Goal: Transaction & Acquisition: Purchase product/service

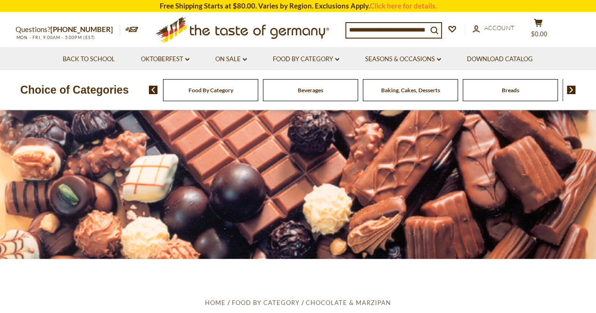
click at [572, 90] on img at bounding box center [571, 90] width 9 height 8
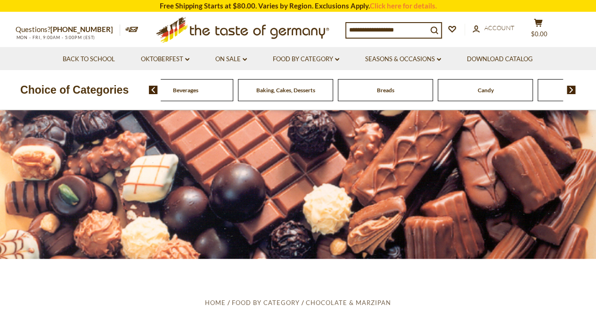
click at [572, 90] on img at bounding box center [571, 90] width 9 height 8
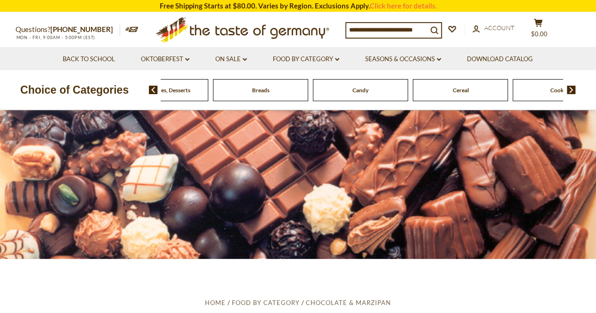
click at [572, 90] on img at bounding box center [571, 90] width 9 height 8
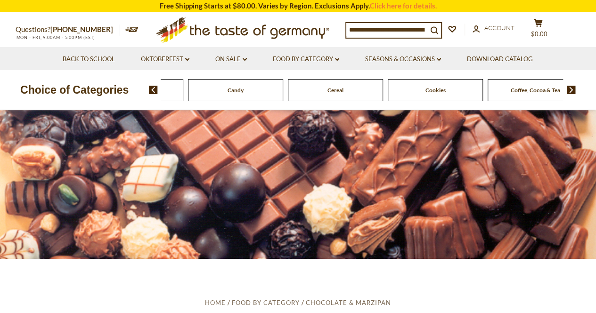
click at [572, 90] on img at bounding box center [571, 90] width 9 height 8
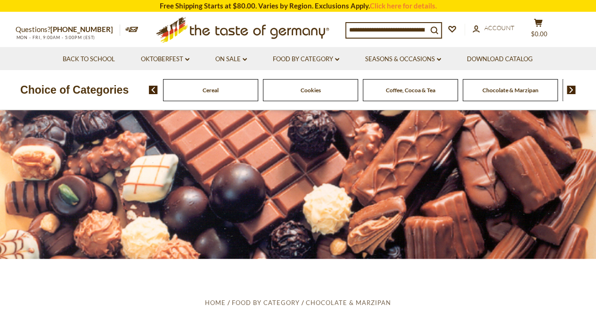
click at [572, 90] on img at bounding box center [571, 90] width 9 height 8
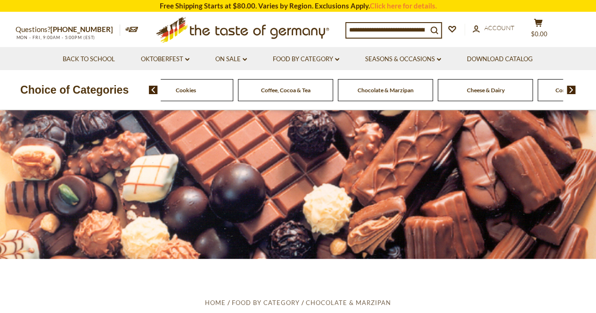
click at [572, 90] on img at bounding box center [571, 90] width 9 height 8
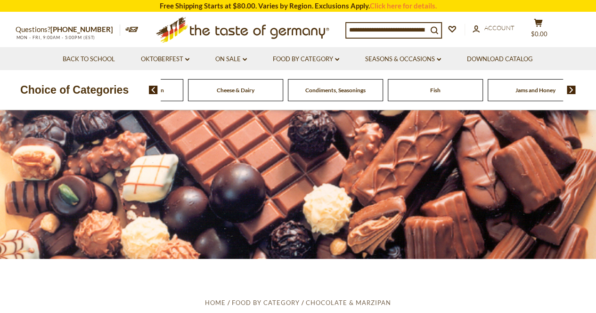
click at [572, 90] on img at bounding box center [571, 90] width 9 height 8
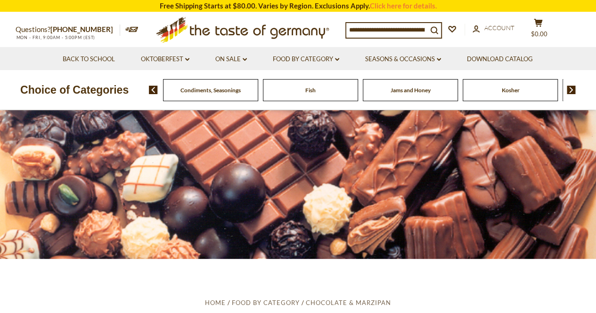
click at [572, 90] on img at bounding box center [571, 90] width 9 height 8
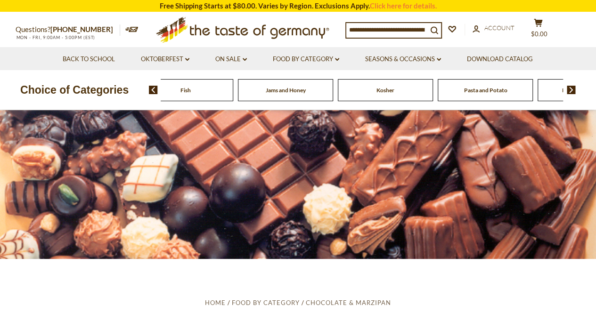
click at [572, 90] on img at bounding box center [571, 90] width 9 height 8
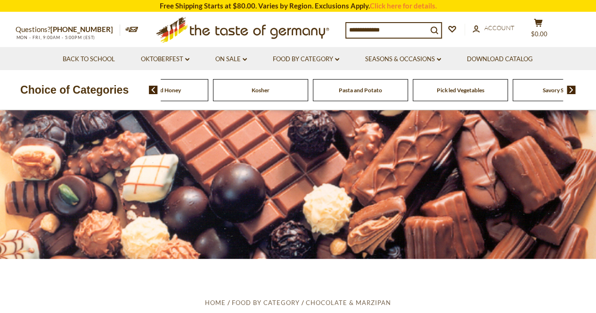
click at [572, 90] on img at bounding box center [571, 90] width 9 height 8
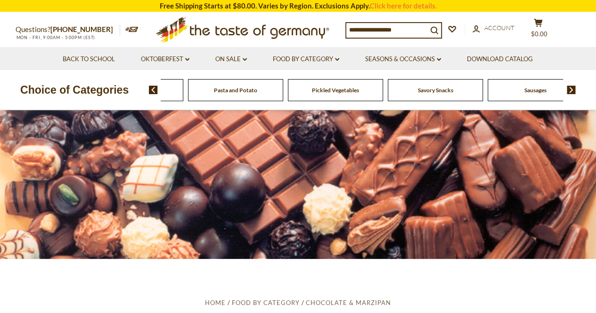
click at [572, 90] on img at bounding box center [571, 90] width 9 height 8
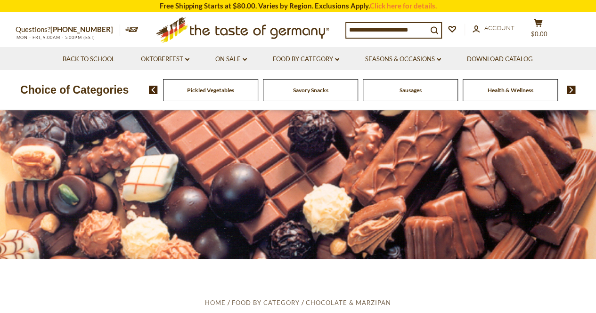
click at [572, 90] on img at bounding box center [571, 90] width 9 height 8
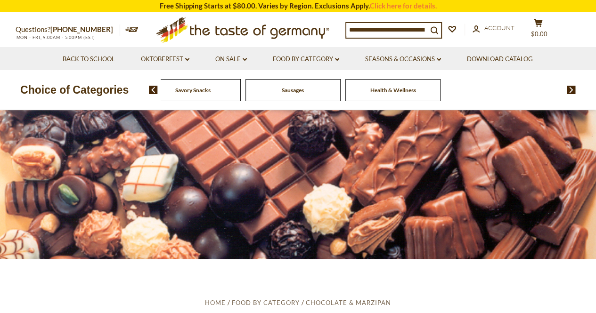
click at [153, 93] on img at bounding box center [153, 90] width 9 height 8
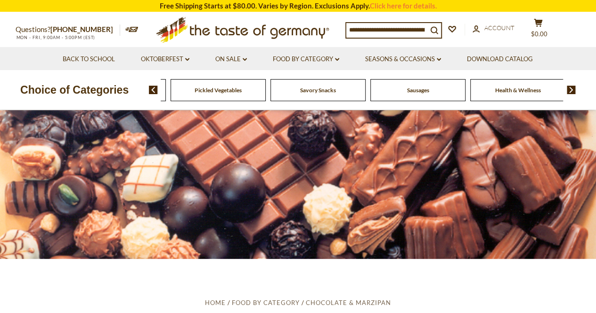
click at [153, 93] on img at bounding box center [153, 90] width 9 height 8
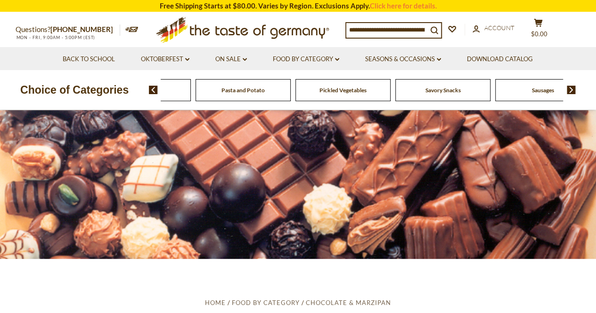
click at [153, 93] on img at bounding box center [153, 90] width 9 height 8
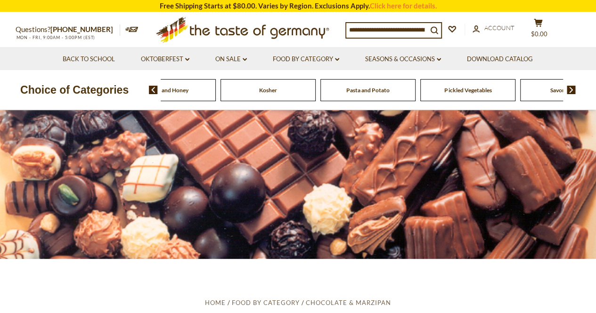
click at [153, 93] on img at bounding box center [153, 90] width 9 height 8
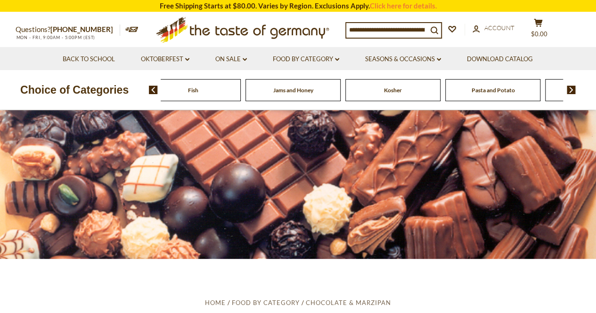
click at [153, 93] on img at bounding box center [153, 90] width 9 height 8
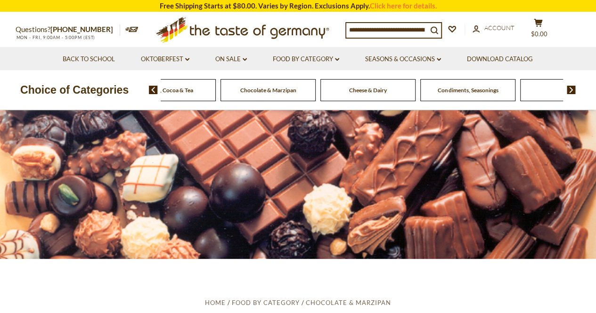
click at [153, 93] on img at bounding box center [153, 90] width 9 height 8
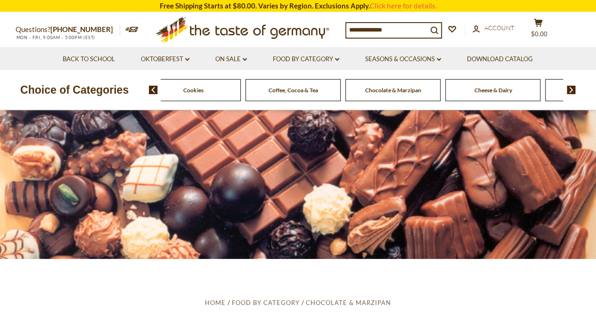
click at [415, 88] on span "Chocolate & Marzipan" at bounding box center [393, 90] width 56 height 7
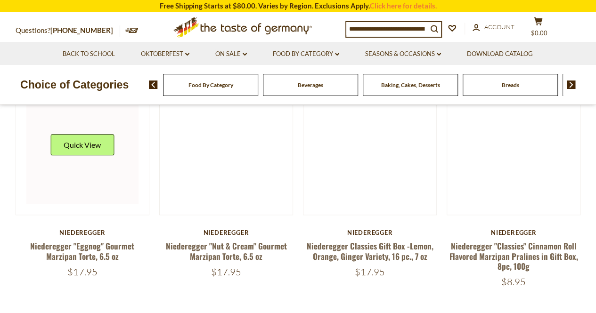
scroll to position [188, 0]
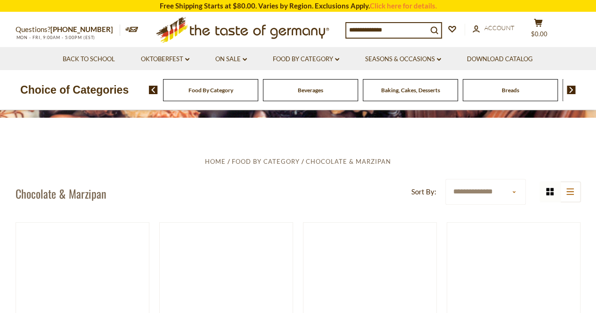
scroll to position [188, 0]
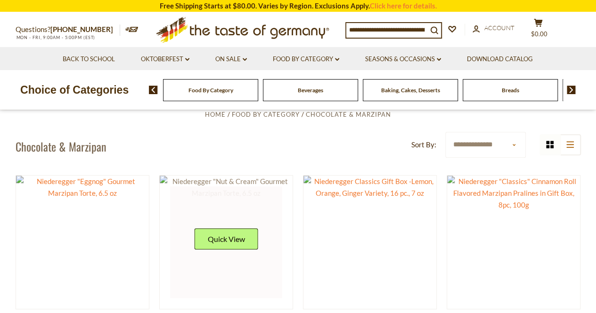
click at [163, 178] on img at bounding box center [226, 188] width 133 height 24
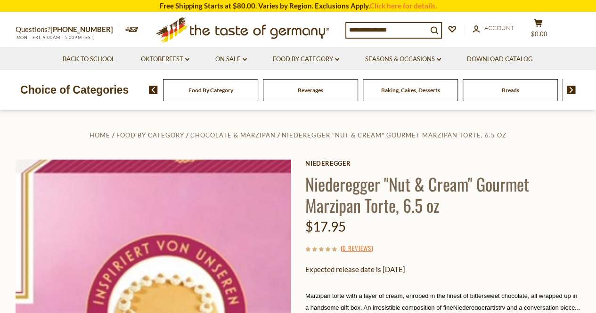
scroll to position [94, 0]
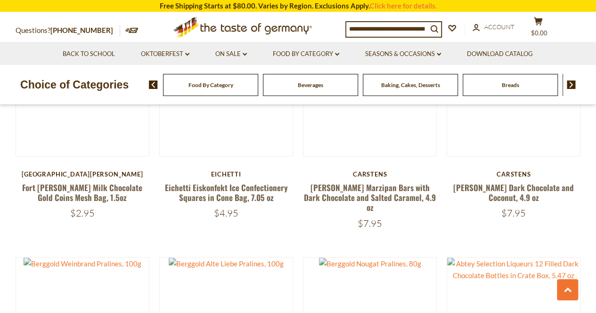
scroll to position [953, 0]
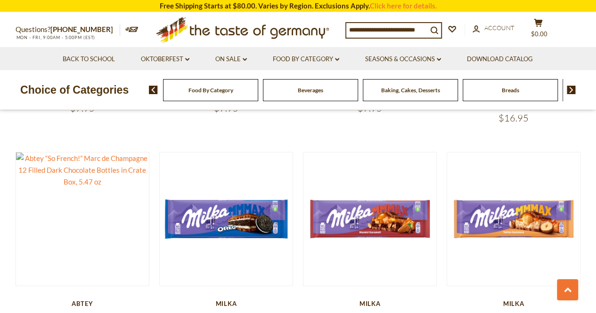
scroll to position [1236, 0]
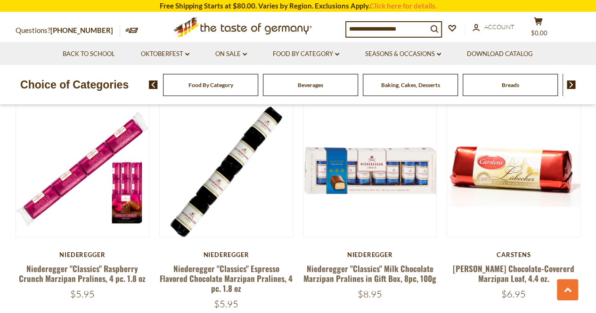
scroll to position [2308, 0]
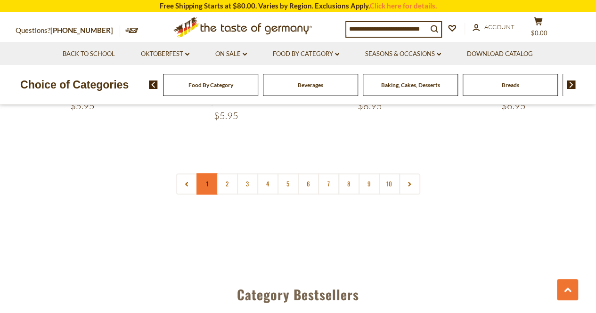
click at [202, 173] on link "1" at bounding box center [206, 183] width 21 height 21
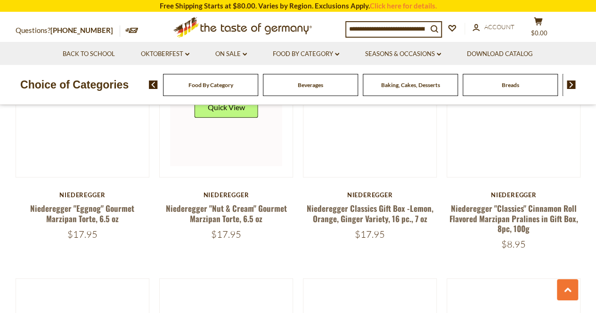
scroll to position [132, 0]
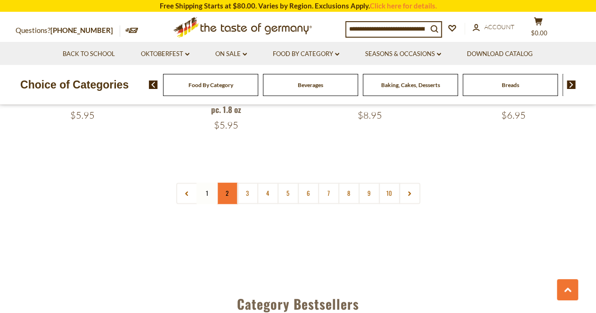
click at [221, 183] on link "2" at bounding box center [227, 193] width 21 height 21
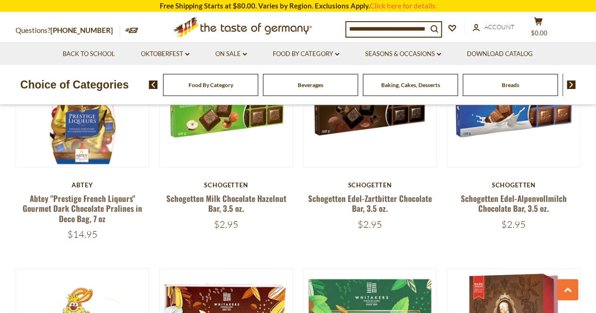
scroll to position [1178, 0]
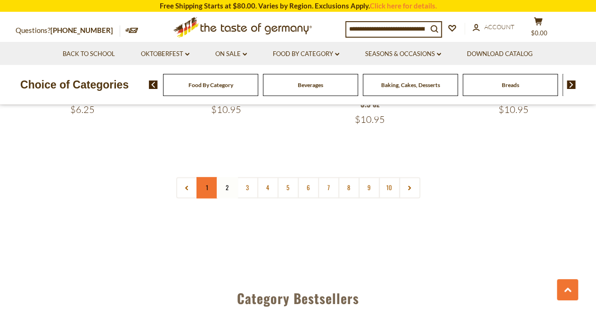
click at [212, 177] on link "1" at bounding box center [206, 187] width 21 height 21
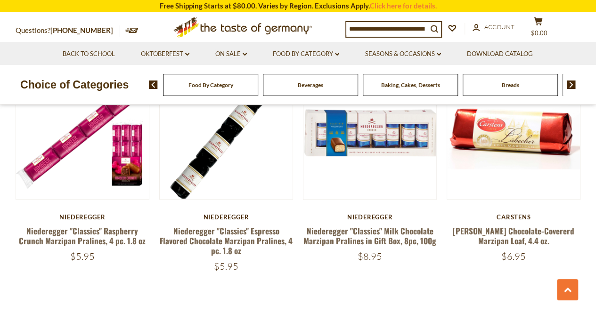
scroll to position [2299, 0]
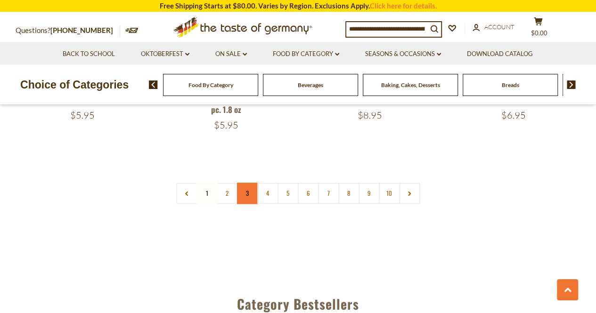
click at [244, 183] on link "3" at bounding box center [247, 193] width 21 height 21
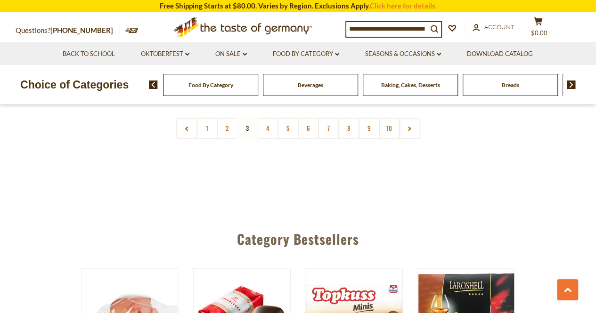
scroll to position [2271, 0]
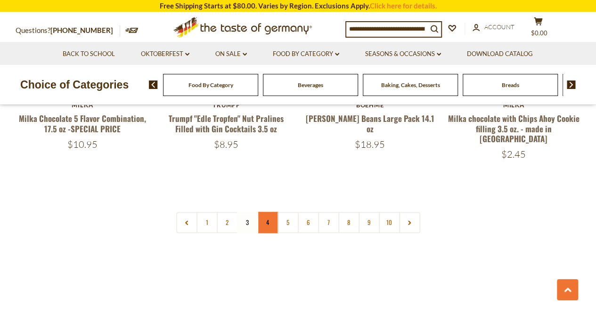
click at [266, 212] on link "4" at bounding box center [267, 222] width 21 height 21
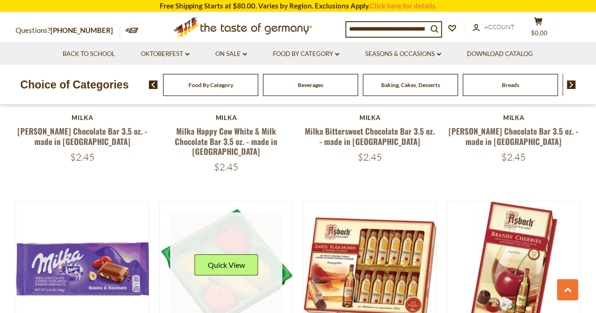
scroll to position [1931, 0]
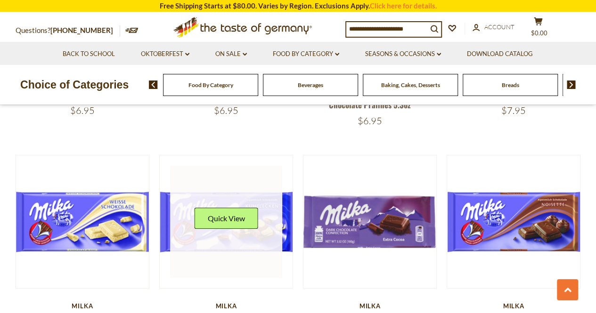
scroll to position [1884, 0]
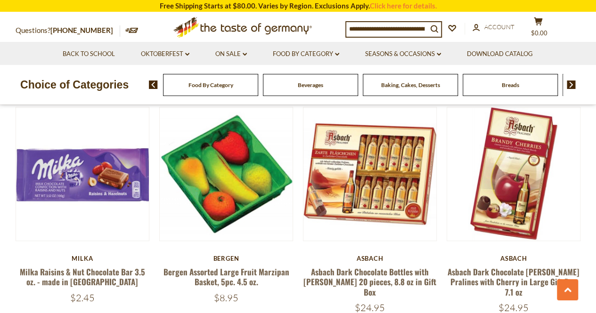
scroll to position [2214, 0]
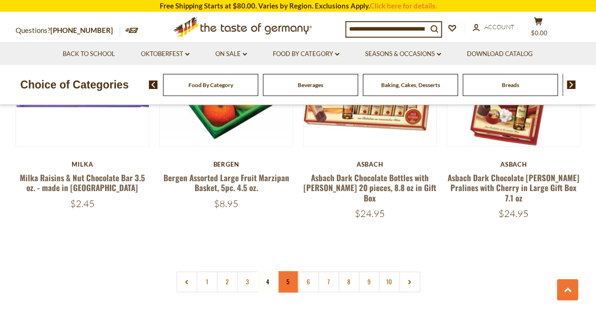
click at [286, 271] on link "5" at bounding box center [287, 281] width 21 height 21
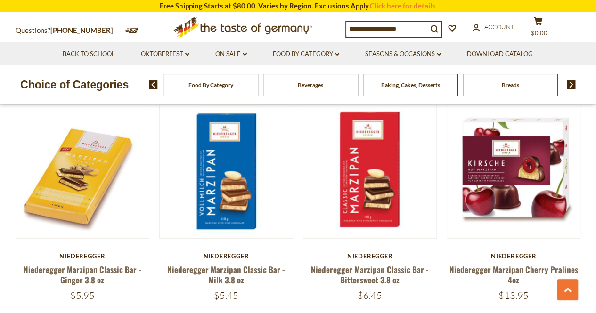
scroll to position [1309, 0]
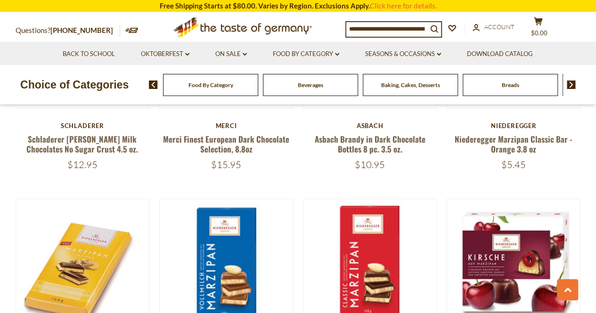
click at [206, 89] on div "Food By Category" at bounding box center [210, 85] width 95 height 22
click at [217, 83] on span "Food By Category" at bounding box center [210, 84] width 45 height 7
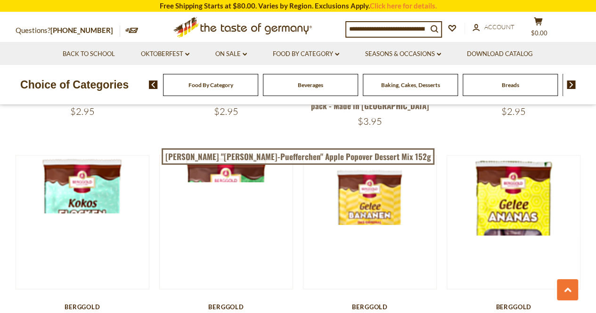
scroll to position [1036, 0]
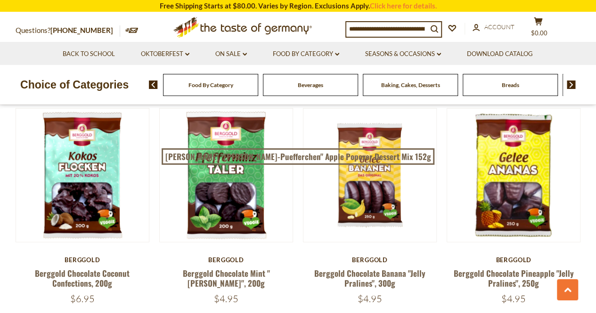
click at [155, 80] on div "Food By Category Beverages Baking, Cakes, Desserts Breads Candy Cereal Cookies …" at bounding box center [372, 84] width 447 height 23
click at [153, 86] on img at bounding box center [153, 85] width 9 height 8
click at [573, 81] on img at bounding box center [571, 85] width 9 height 8
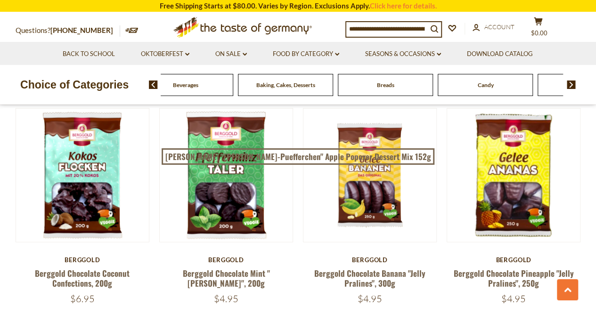
click at [573, 81] on img at bounding box center [571, 85] width 9 height 8
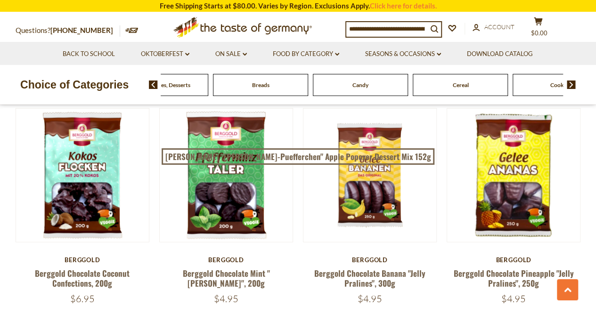
click at [573, 81] on img at bounding box center [571, 85] width 9 height 8
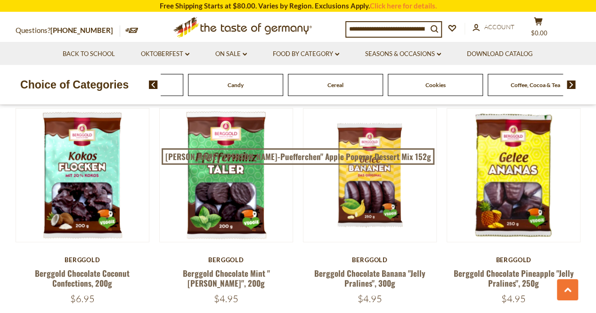
click at [573, 81] on img at bounding box center [571, 85] width 9 height 8
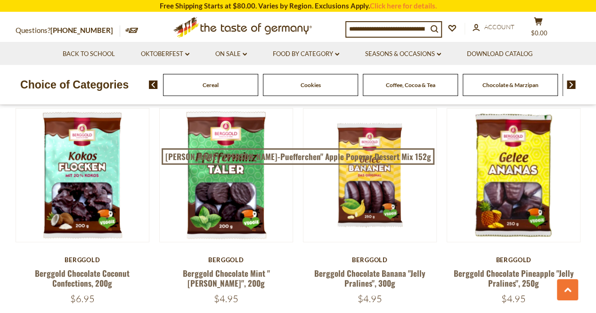
click at [573, 81] on img at bounding box center [571, 85] width 9 height 8
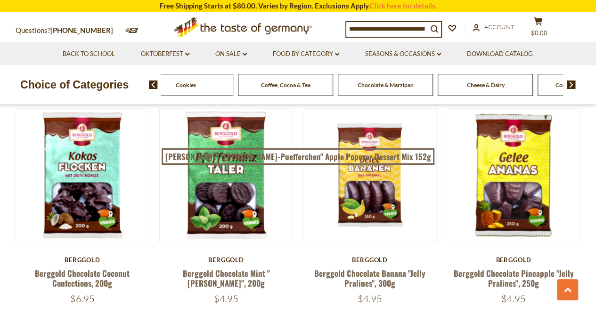
click at [573, 81] on img at bounding box center [571, 85] width 9 height 8
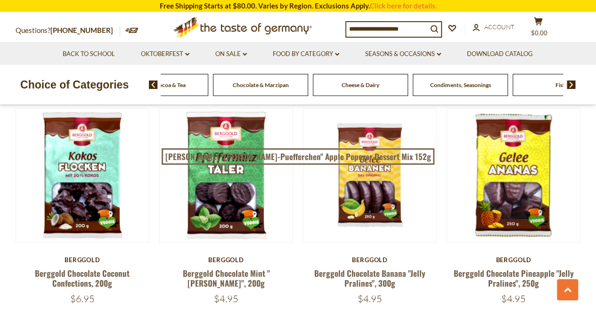
click at [573, 81] on img at bounding box center [571, 85] width 9 height 8
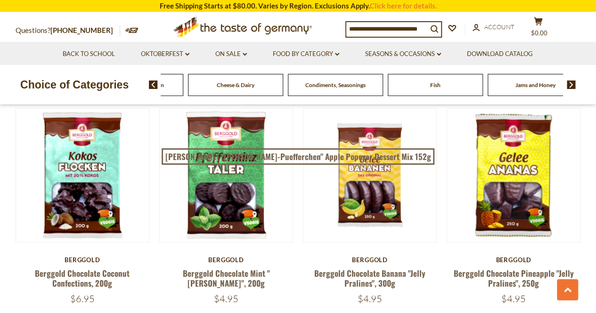
click at [573, 81] on img at bounding box center [571, 85] width 9 height 8
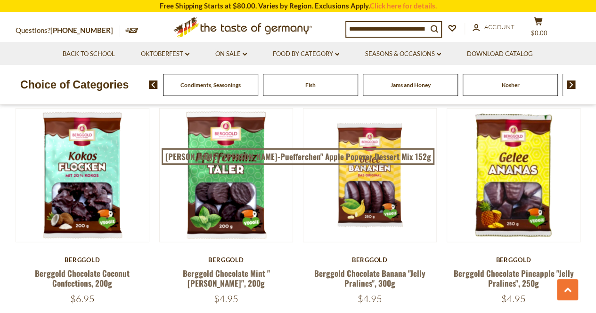
click at [573, 81] on img at bounding box center [571, 85] width 9 height 8
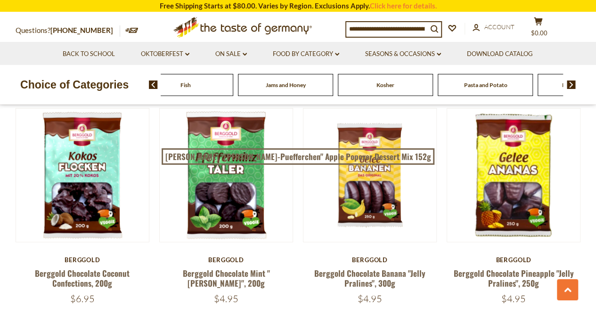
click at [573, 81] on img at bounding box center [571, 85] width 9 height 8
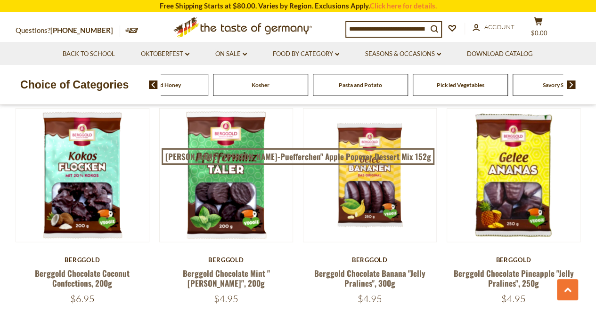
click at [573, 81] on img at bounding box center [571, 85] width 9 height 8
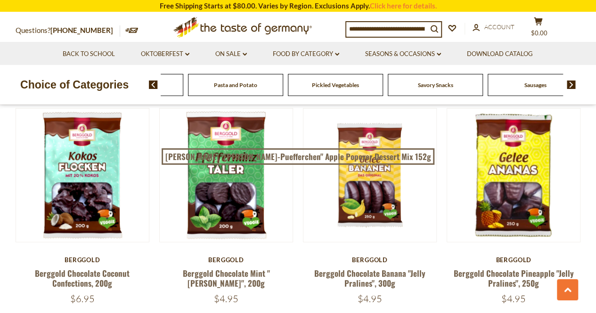
click at [573, 81] on img at bounding box center [571, 85] width 9 height 8
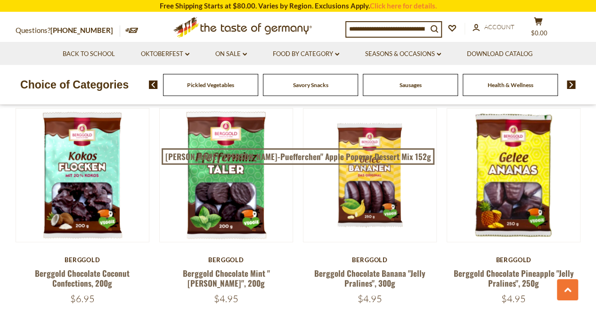
click at [310, 84] on span "Savory Snacks" at bounding box center [310, 84] width 35 height 7
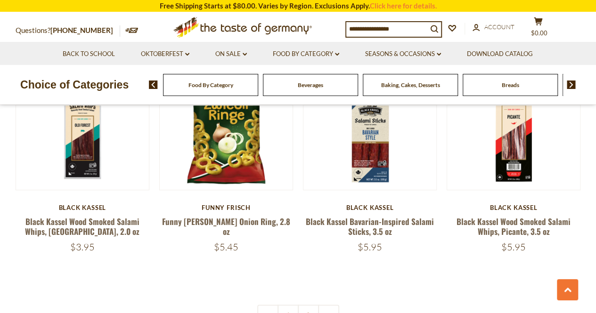
scroll to position [2214, 0]
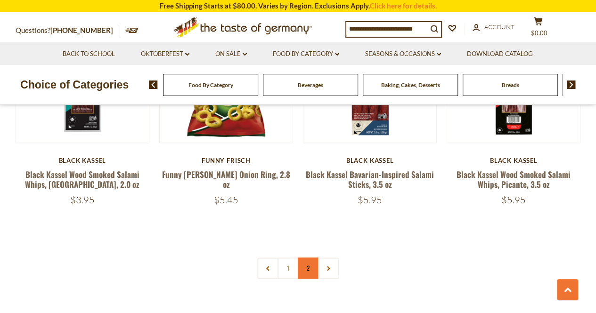
click at [313, 258] on link "2" at bounding box center [308, 268] width 21 height 21
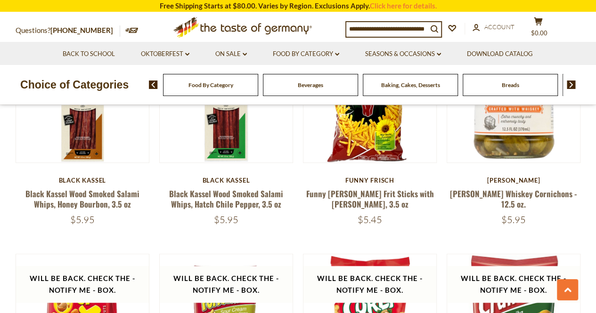
scroll to position [320, 0]
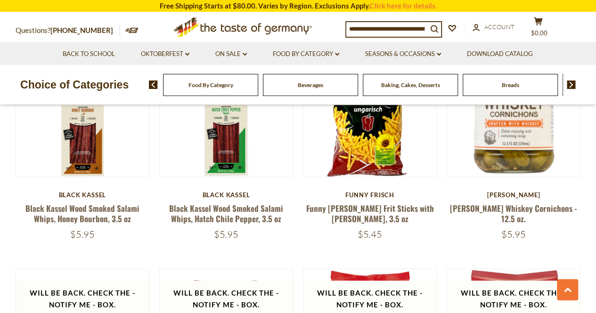
click at [569, 88] on img at bounding box center [571, 85] width 9 height 8
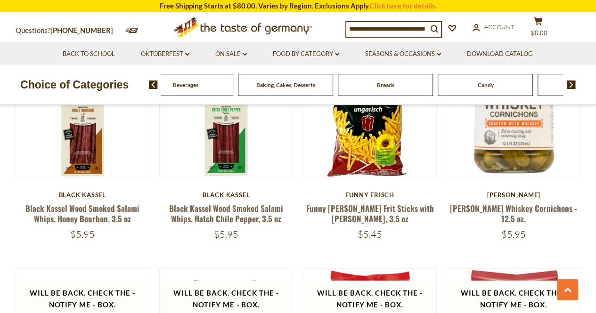
click at [569, 87] on img at bounding box center [571, 85] width 9 height 8
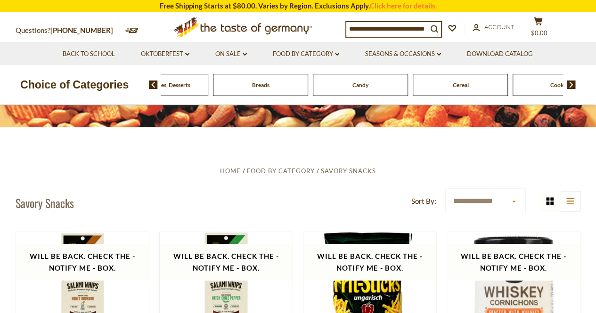
scroll to position [0, 0]
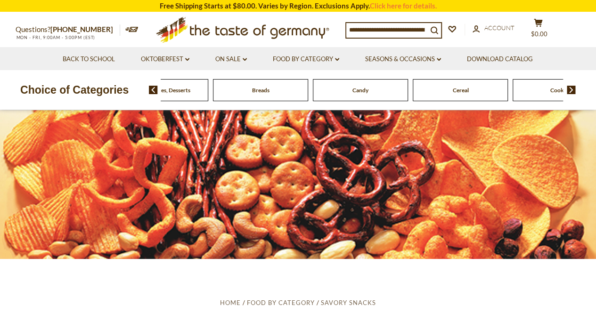
click at [367, 87] on span "Candy" at bounding box center [360, 90] width 16 height 7
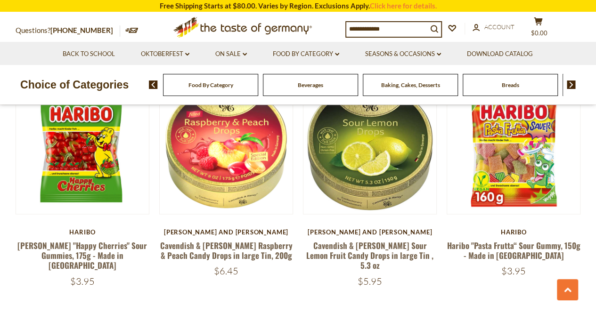
scroll to position [707, 0]
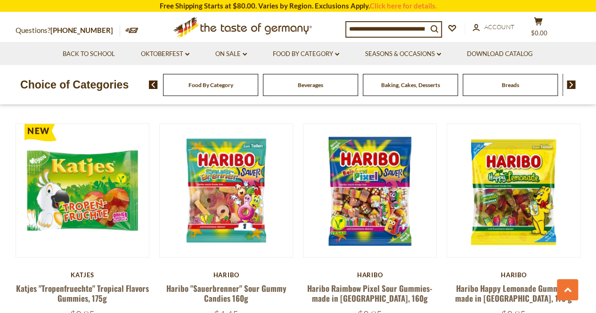
scroll to position [2261, 0]
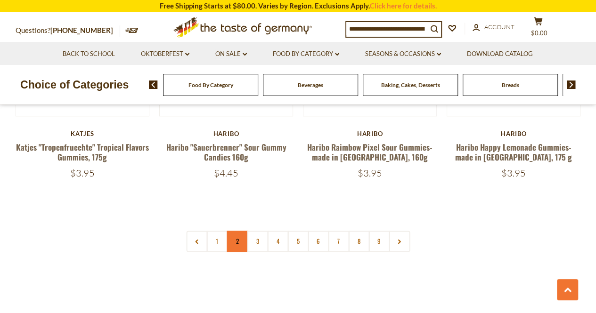
click at [232, 231] on link "2" at bounding box center [237, 241] width 21 height 21
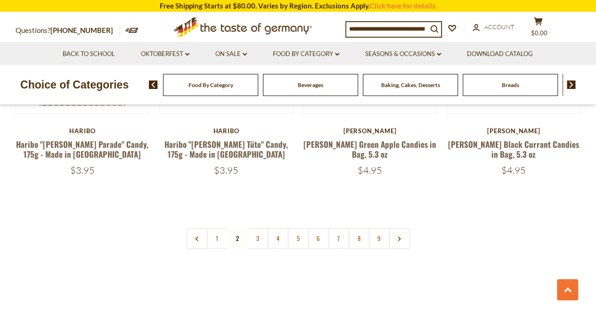
scroll to position [2283, 0]
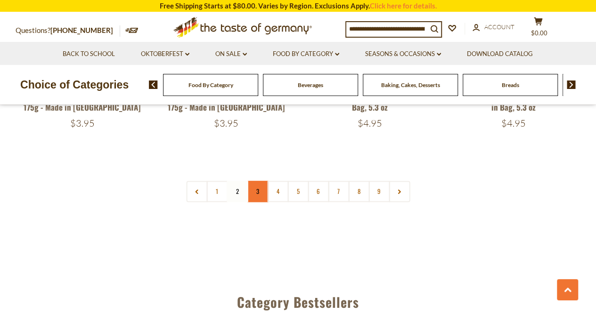
click at [255, 181] on link "3" at bounding box center [257, 191] width 21 height 21
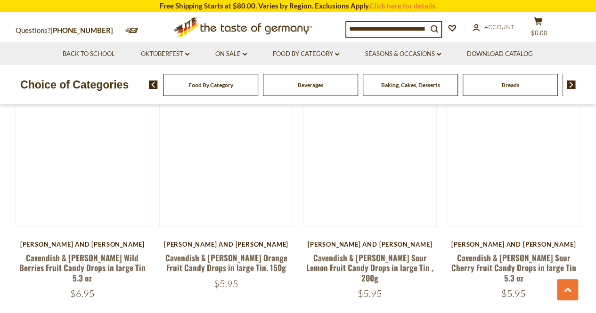
scroll to position [2204, 0]
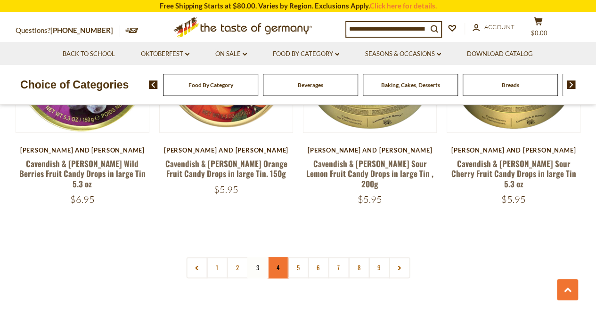
click at [283, 257] on link "4" at bounding box center [277, 267] width 21 height 21
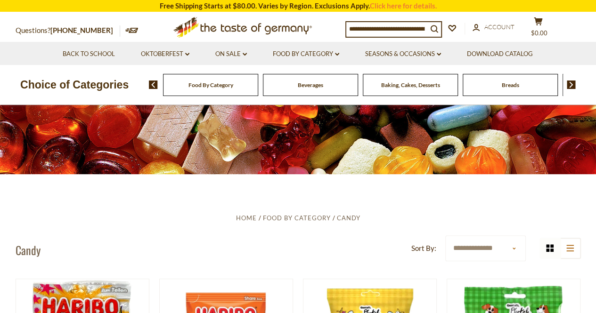
scroll to position [226, 0]
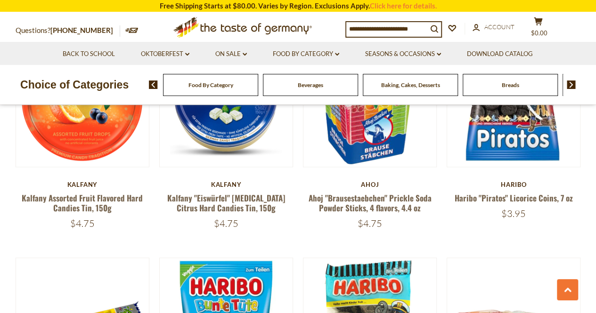
scroll to position [697, 0]
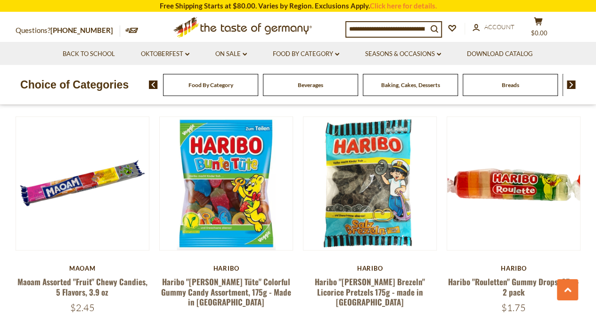
click at [571, 91] on div "Food By Category Beverages Baking, Cakes, Desserts Breads Candy Cereal Cookies …" at bounding box center [372, 84] width 447 height 23
click at [569, 87] on img at bounding box center [571, 85] width 9 height 8
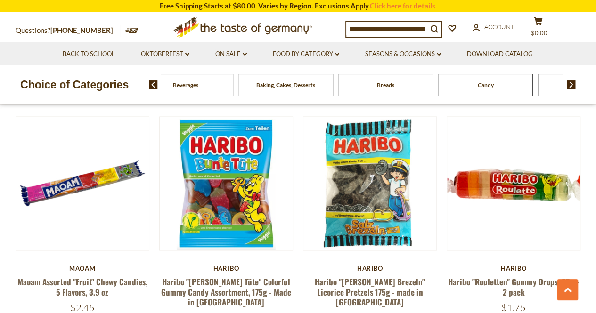
click at [569, 87] on img at bounding box center [571, 85] width 9 height 8
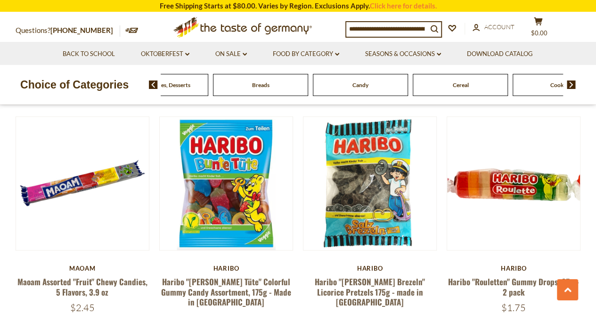
click at [569, 87] on img at bounding box center [571, 85] width 9 height 8
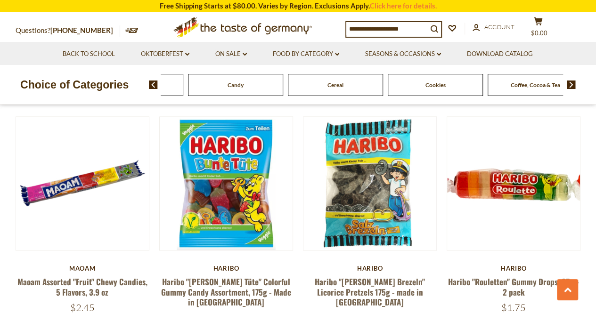
click at [440, 87] on span "Cookies" at bounding box center [435, 84] width 20 height 7
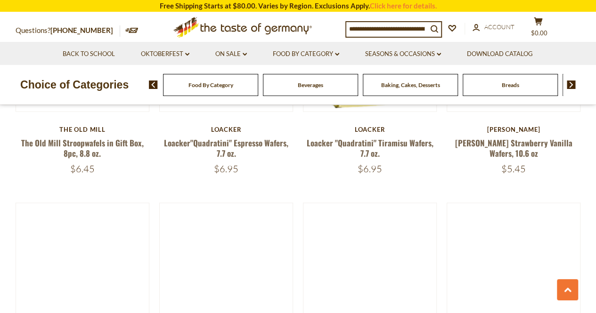
scroll to position [942, 0]
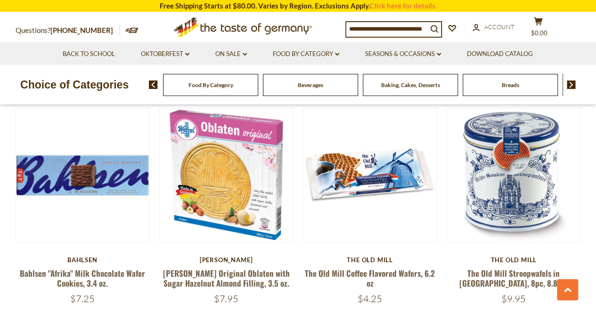
click at [571, 83] on img at bounding box center [571, 85] width 9 height 8
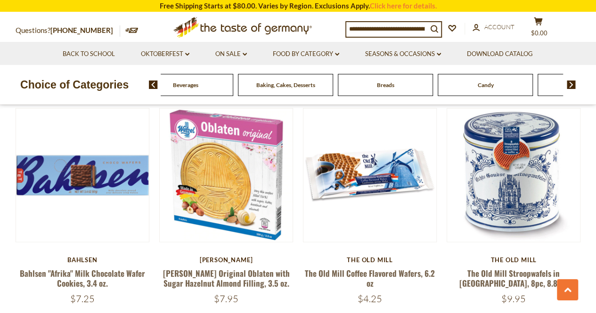
click at [571, 83] on img at bounding box center [571, 85] width 9 height 8
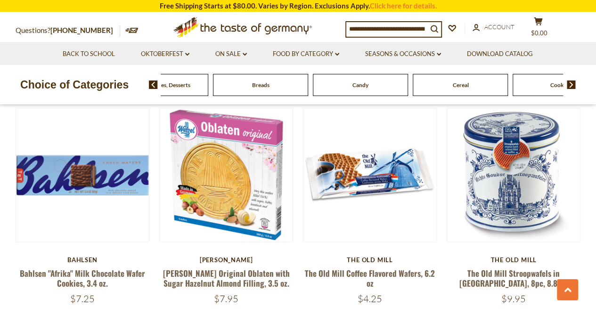
click at [571, 83] on img at bounding box center [571, 85] width 9 height 8
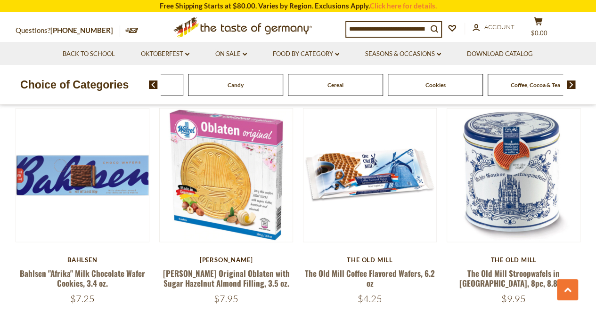
click at [571, 83] on img at bounding box center [571, 85] width 9 height 8
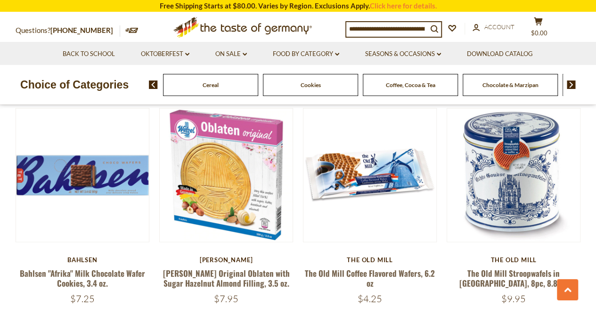
click at [571, 83] on img at bounding box center [571, 85] width 9 height 8
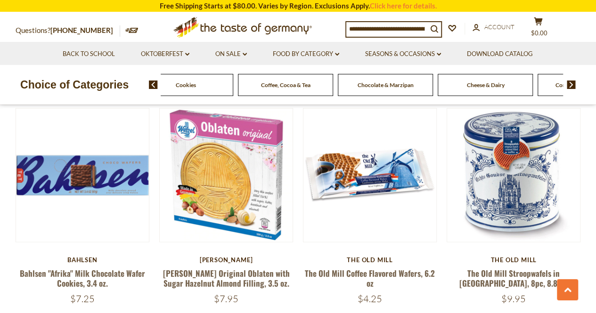
click at [403, 83] on span "Chocolate & Marzipan" at bounding box center [386, 84] width 56 height 7
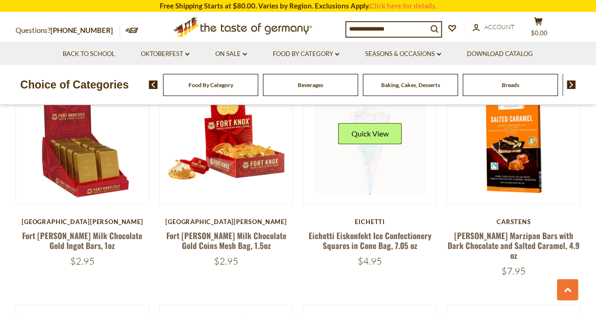
scroll to position [707, 0]
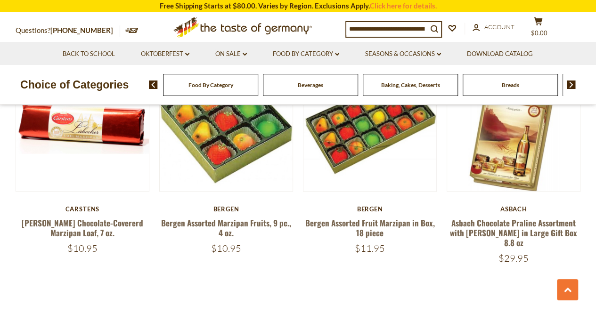
scroll to position [2212, 0]
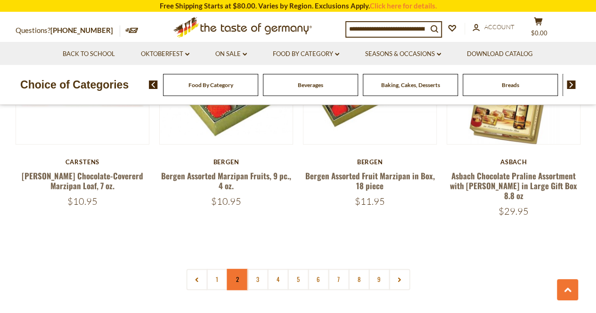
click at [238, 269] on link "2" at bounding box center [237, 279] width 21 height 21
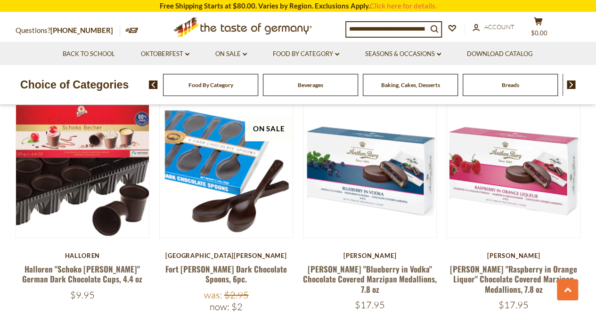
scroll to position [2264, 0]
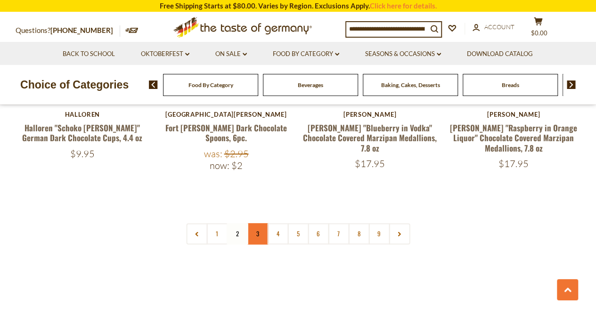
click at [258, 223] on link "3" at bounding box center [257, 233] width 21 height 21
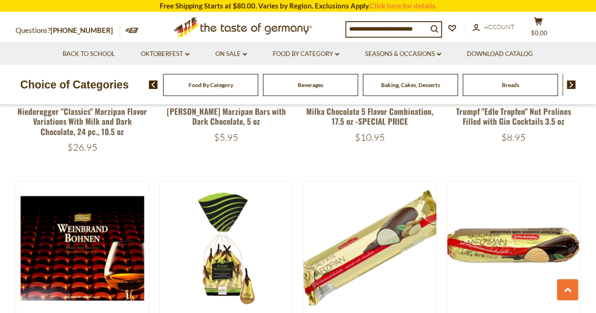
scroll to position [1545, 0]
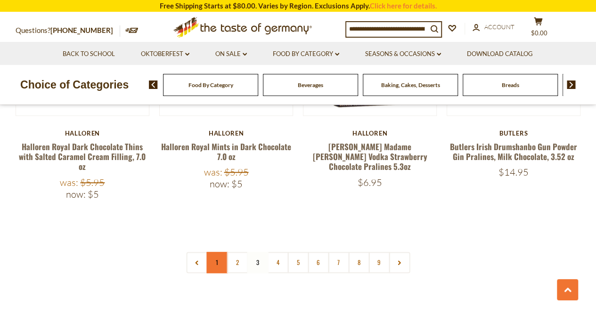
click at [224, 252] on link "1" at bounding box center [216, 262] width 21 height 21
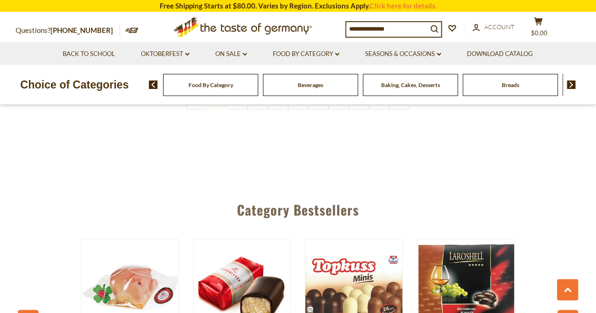
scroll to position [2299, 0]
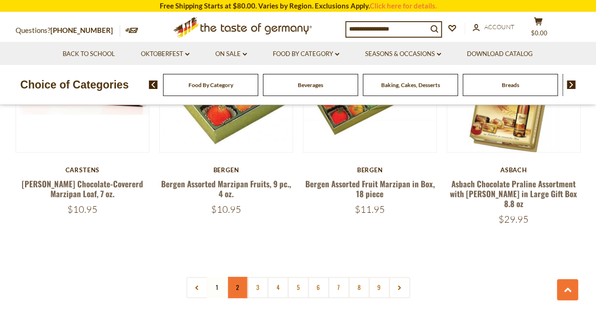
click at [230, 277] on link "2" at bounding box center [237, 287] width 21 height 21
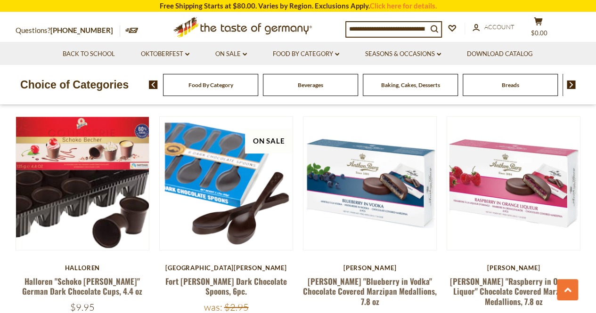
scroll to position [2252, 0]
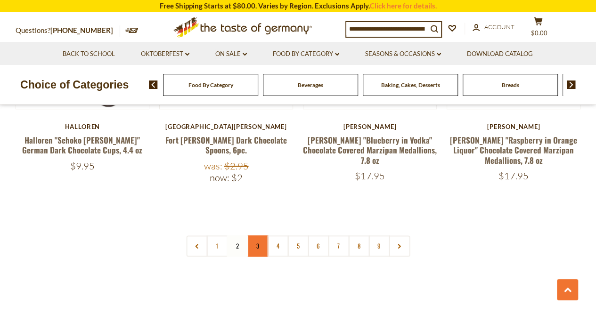
click at [258, 236] on link "3" at bounding box center [257, 246] width 21 height 21
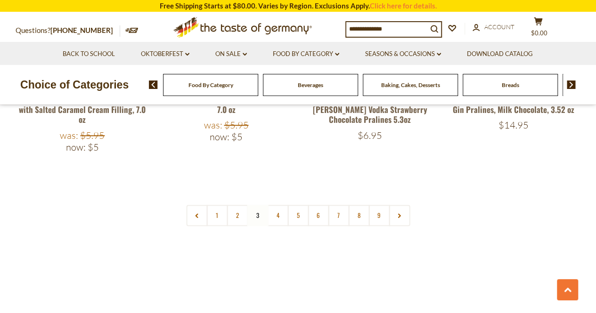
scroll to position [2346, 0]
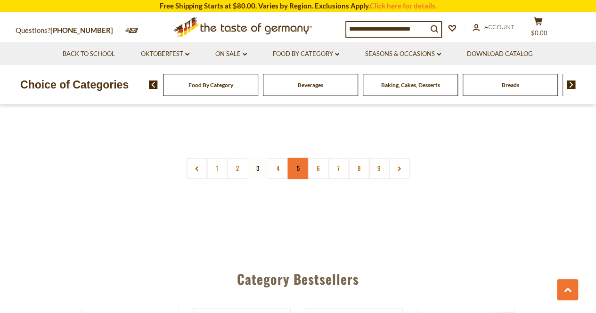
click at [293, 158] on link "5" at bounding box center [297, 168] width 21 height 21
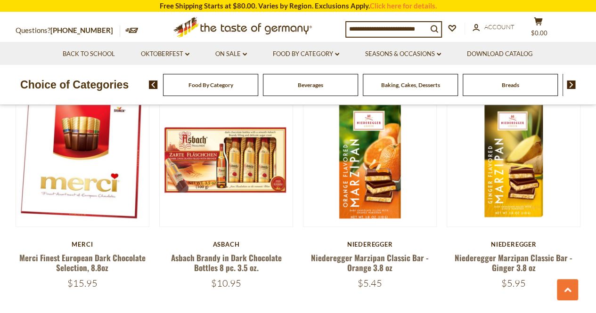
scroll to position [500, 0]
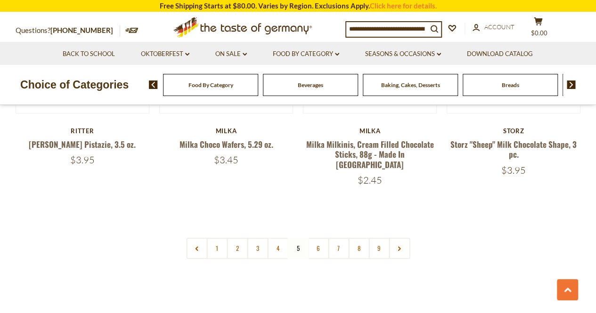
scroll to position [2243, 0]
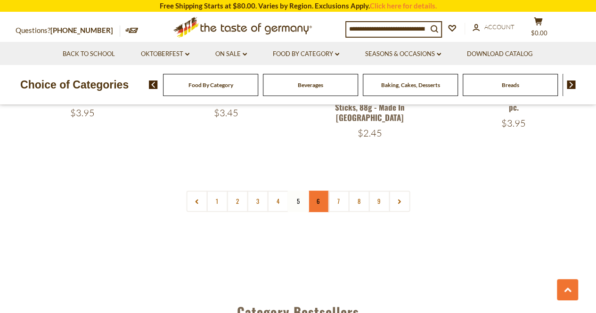
click at [316, 193] on link "6" at bounding box center [318, 201] width 21 height 21
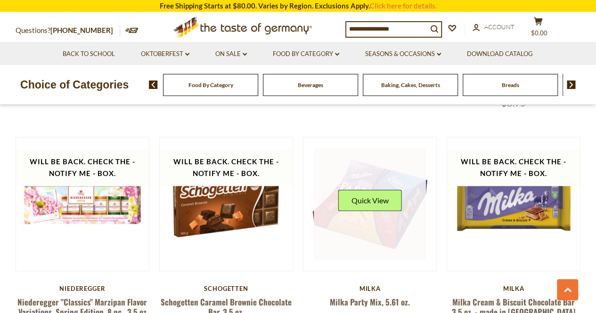
scroll to position [509, 0]
